Goal: Information Seeking & Learning: Learn about a topic

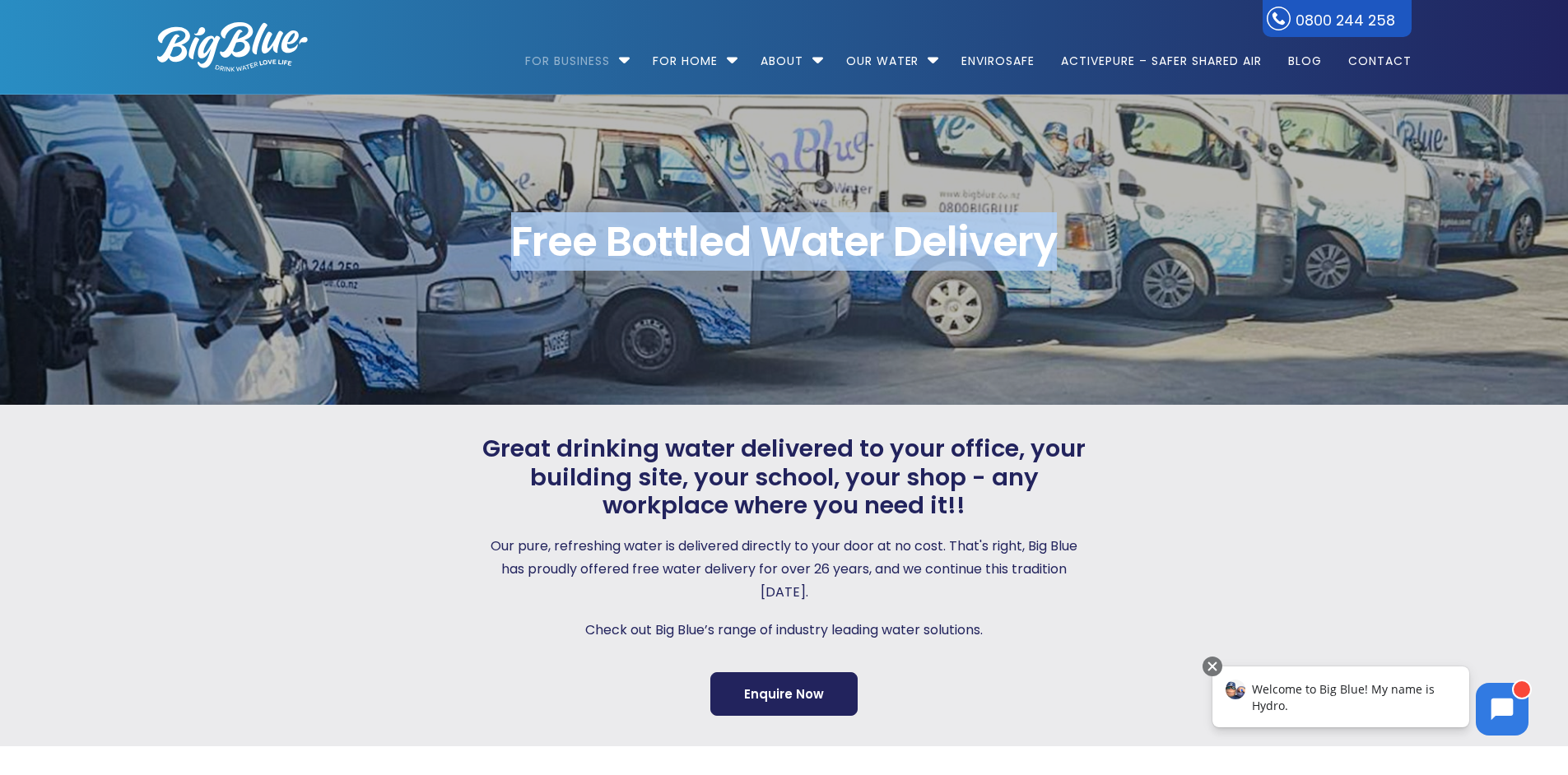
drag, startPoint x: 509, startPoint y: 239, endPoint x: 1161, endPoint y: 246, distance: 652.0
click at [1161, 246] on span "Free Bottled Water Delivery" at bounding box center [784, 241] width 1254 height 41
click at [995, 226] on span "Free Bottled Water Delivery" at bounding box center [784, 241] width 1254 height 41
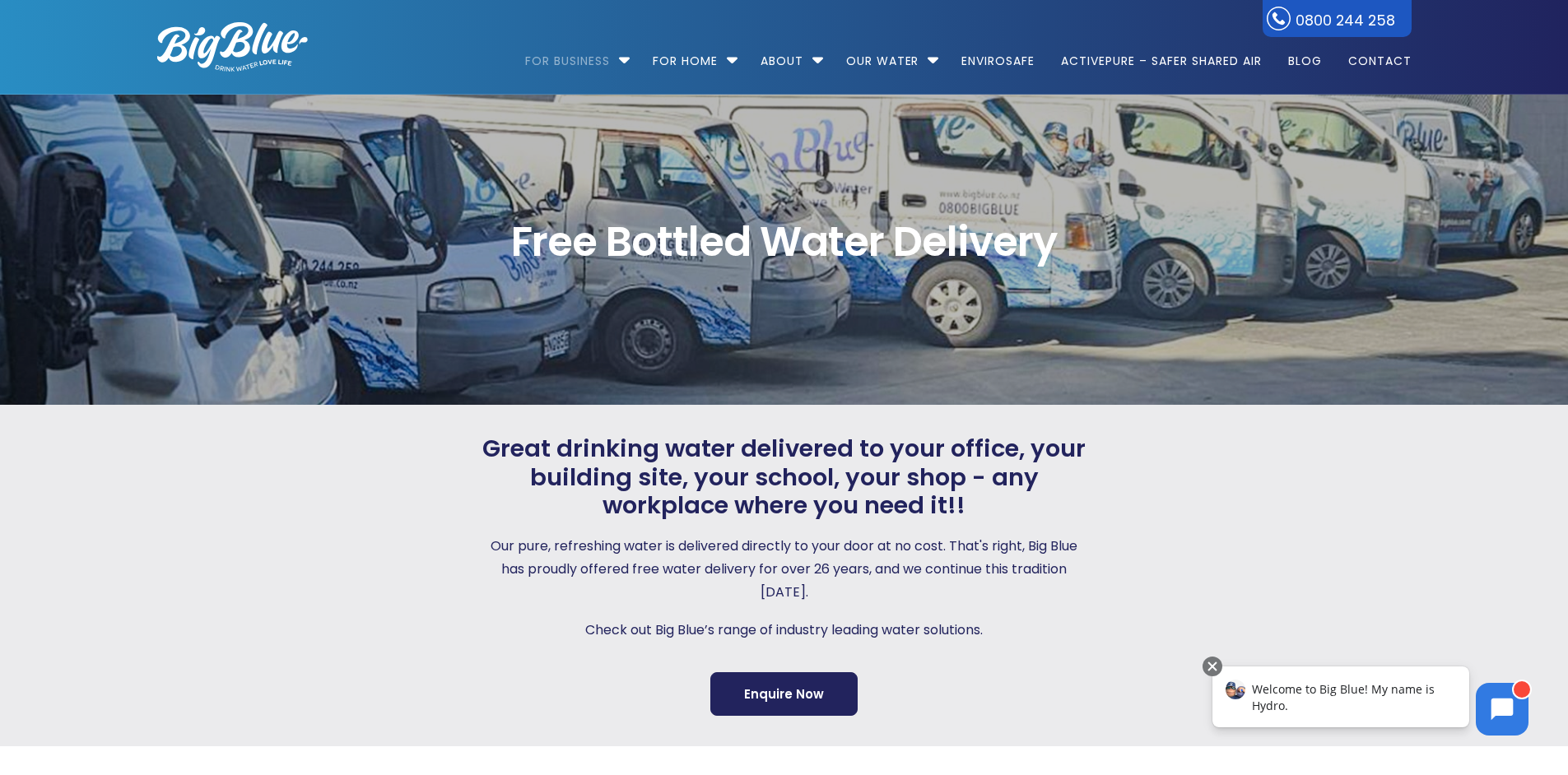
click at [710, 236] on span "Free Bottled Water Delivery" at bounding box center [784, 241] width 1254 height 41
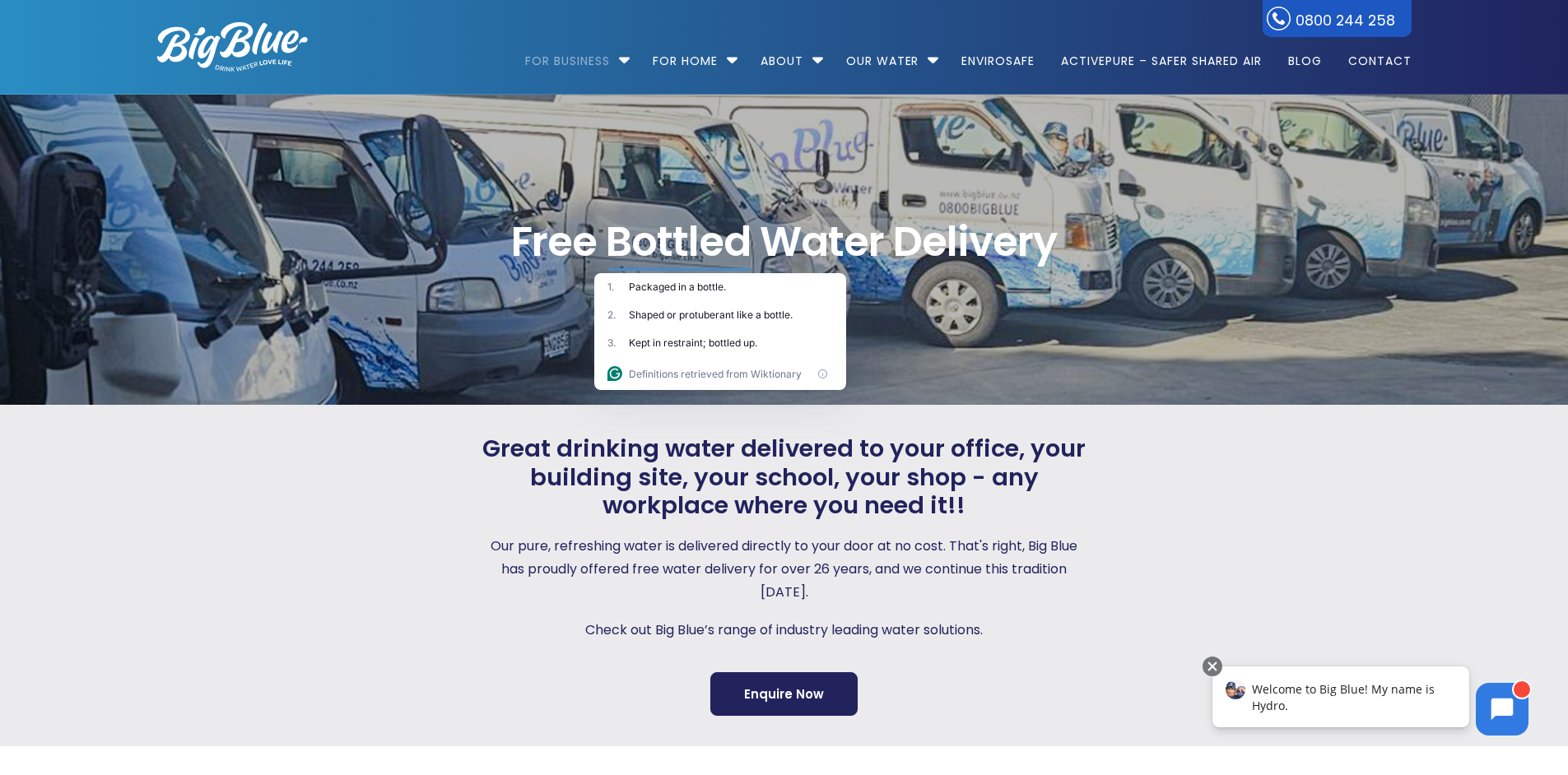
click at [931, 283] on div "Free Bottled Water Delivery" at bounding box center [784, 249] width 1313 height 145
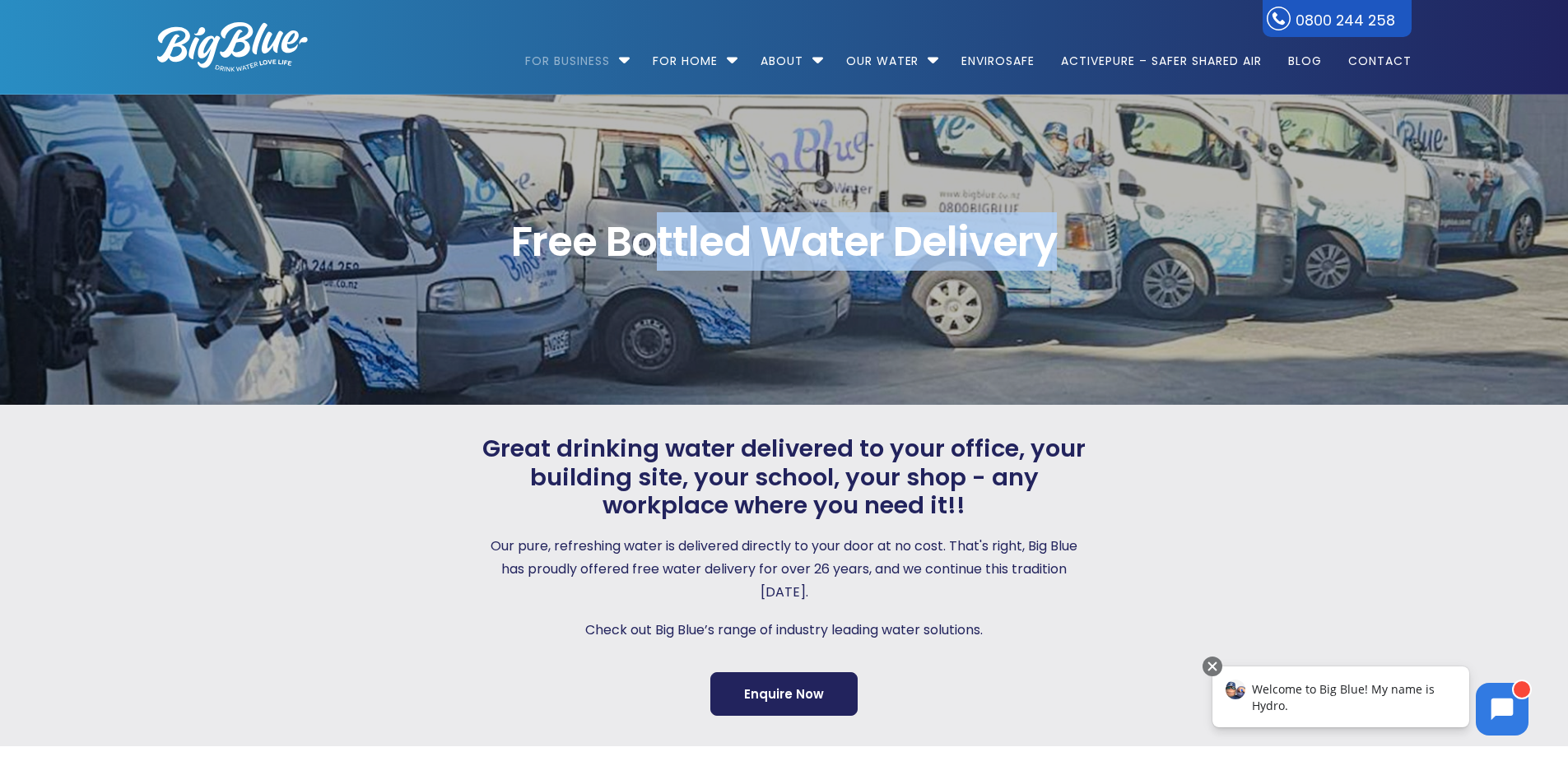
drag, startPoint x: 653, startPoint y: 257, endPoint x: 1125, endPoint y: 253, distance: 472.0
click at [1125, 253] on span "Free Bottled Water Delivery" at bounding box center [784, 241] width 1254 height 41
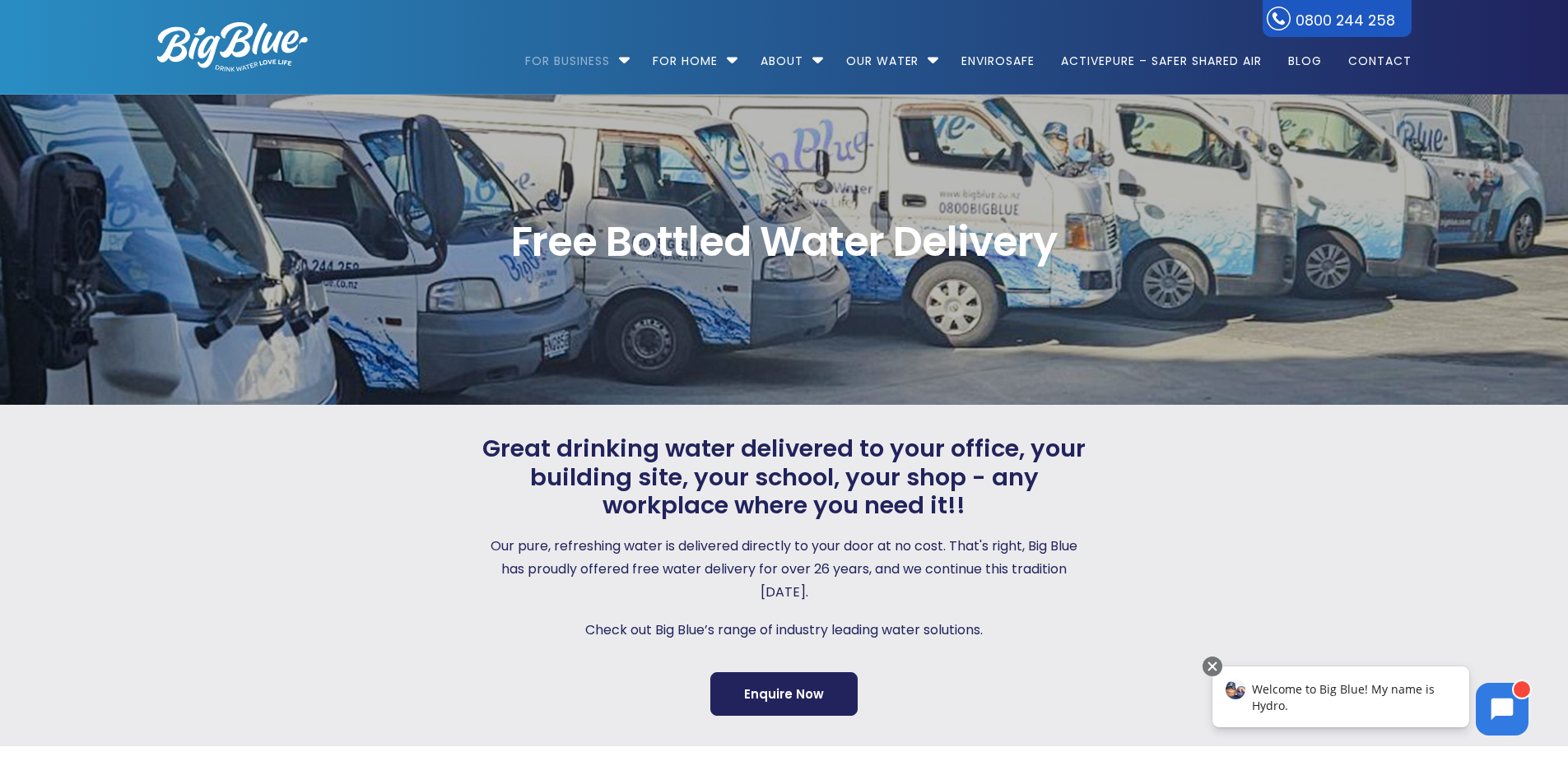
click at [553, 450] on span "Great drinking water delivered to your office, your building site, your school,…" at bounding box center [784, 477] width 612 height 86
click at [673, 436] on span "Great drinking water delivered to your office, your building site, your school,…" at bounding box center [784, 477] width 612 height 86
click at [789, 435] on span "Great drinking water delivered to your office, your building site, your school,…" at bounding box center [784, 477] width 612 height 86
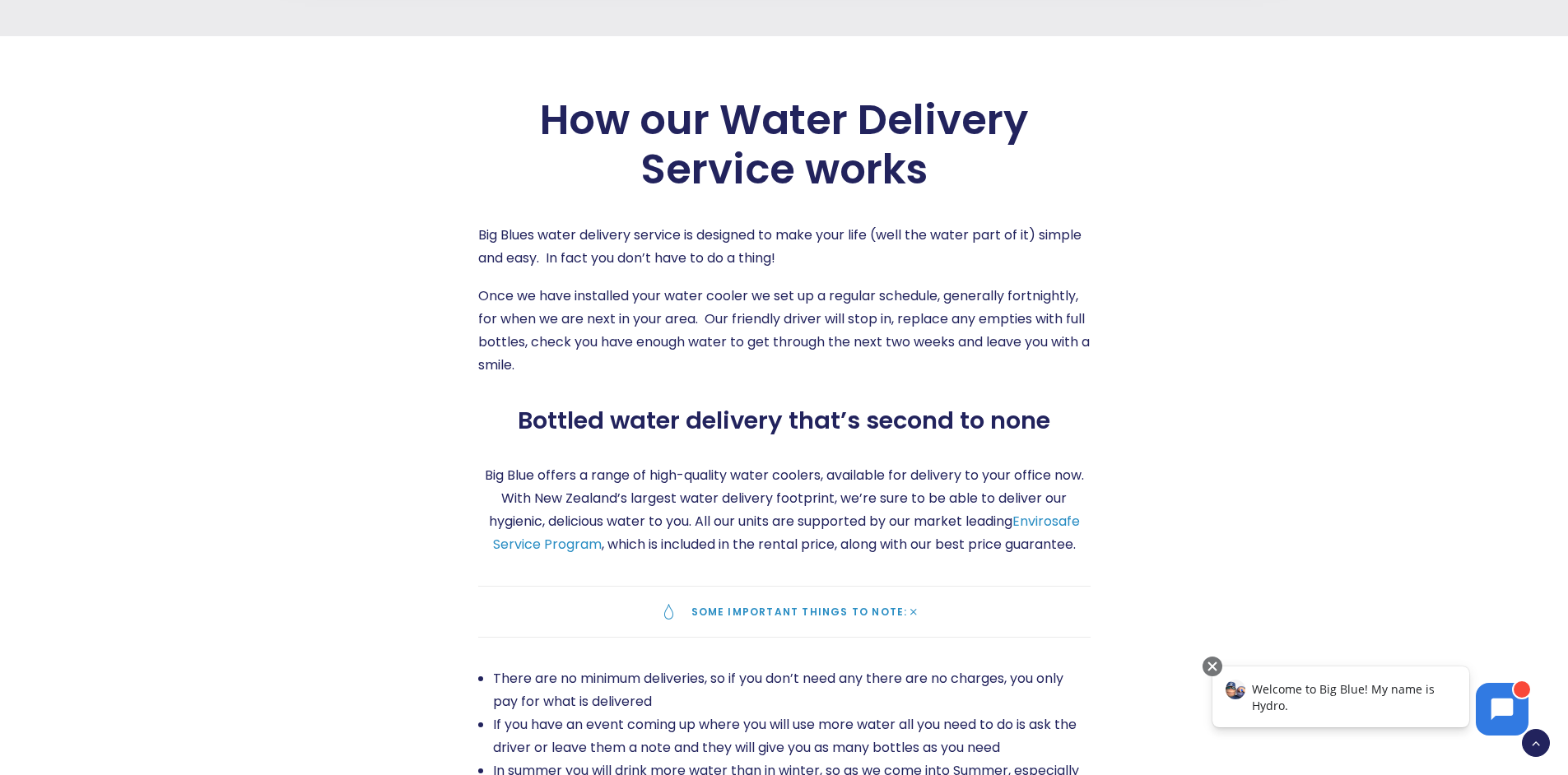
scroll to position [2321, 0]
